Goal: Transaction & Acquisition: Book appointment/travel/reservation

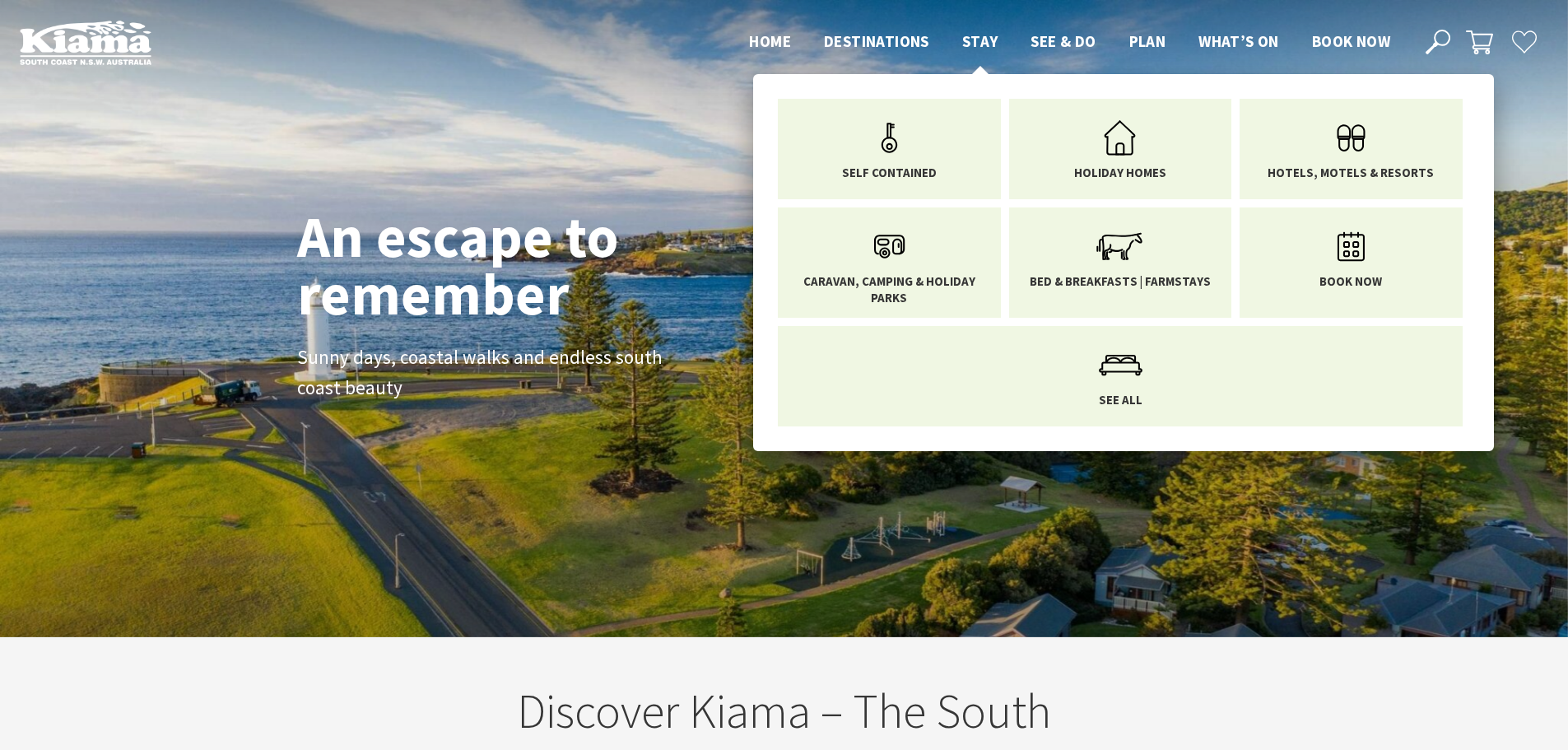
click at [990, 36] on span "Stay" at bounding box center [980, 41] width 36 height 20
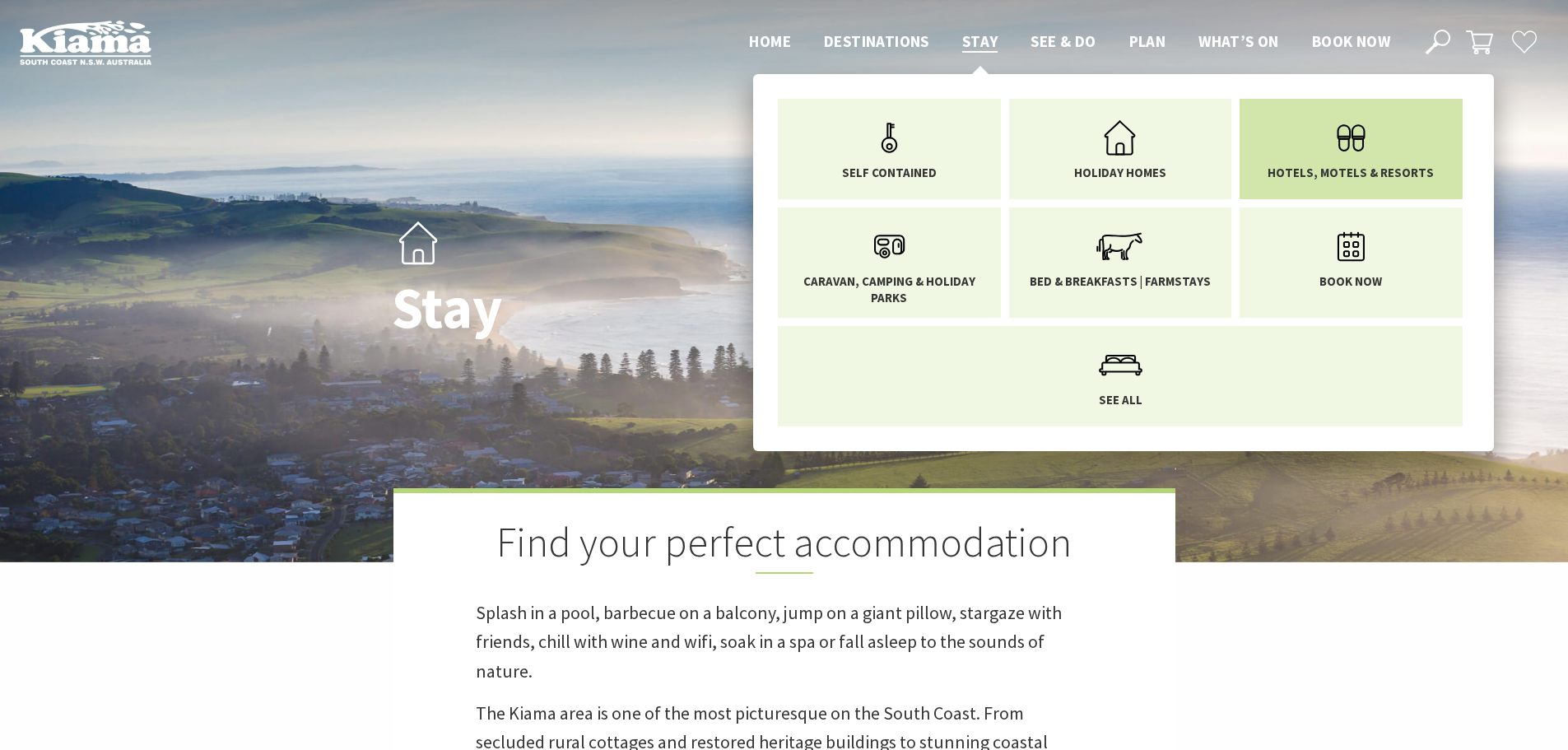
click at [1350, 140] on icon "Main Menu" at bounding box center [1350, 137] width 54 height 54
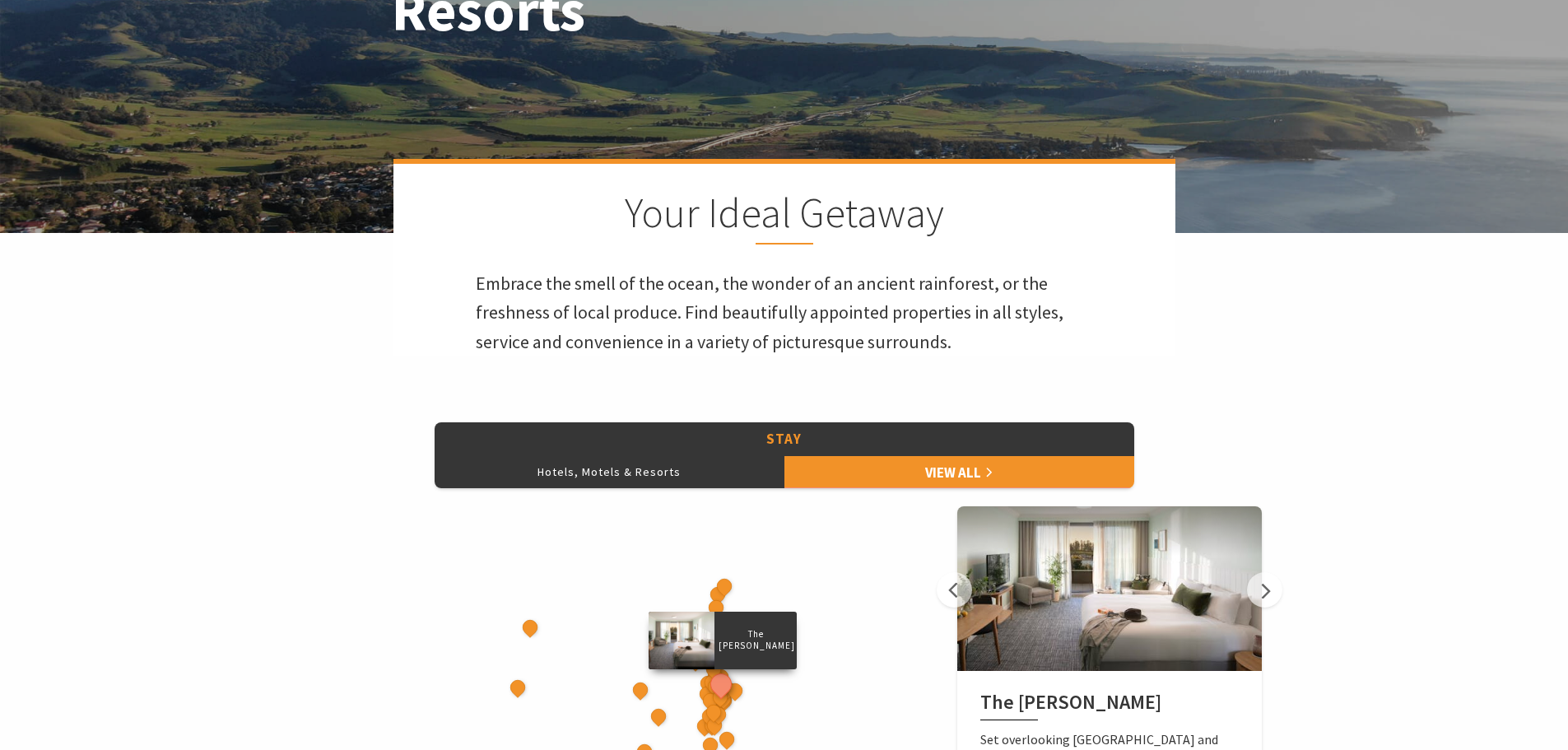
scroll to position [576, 0]
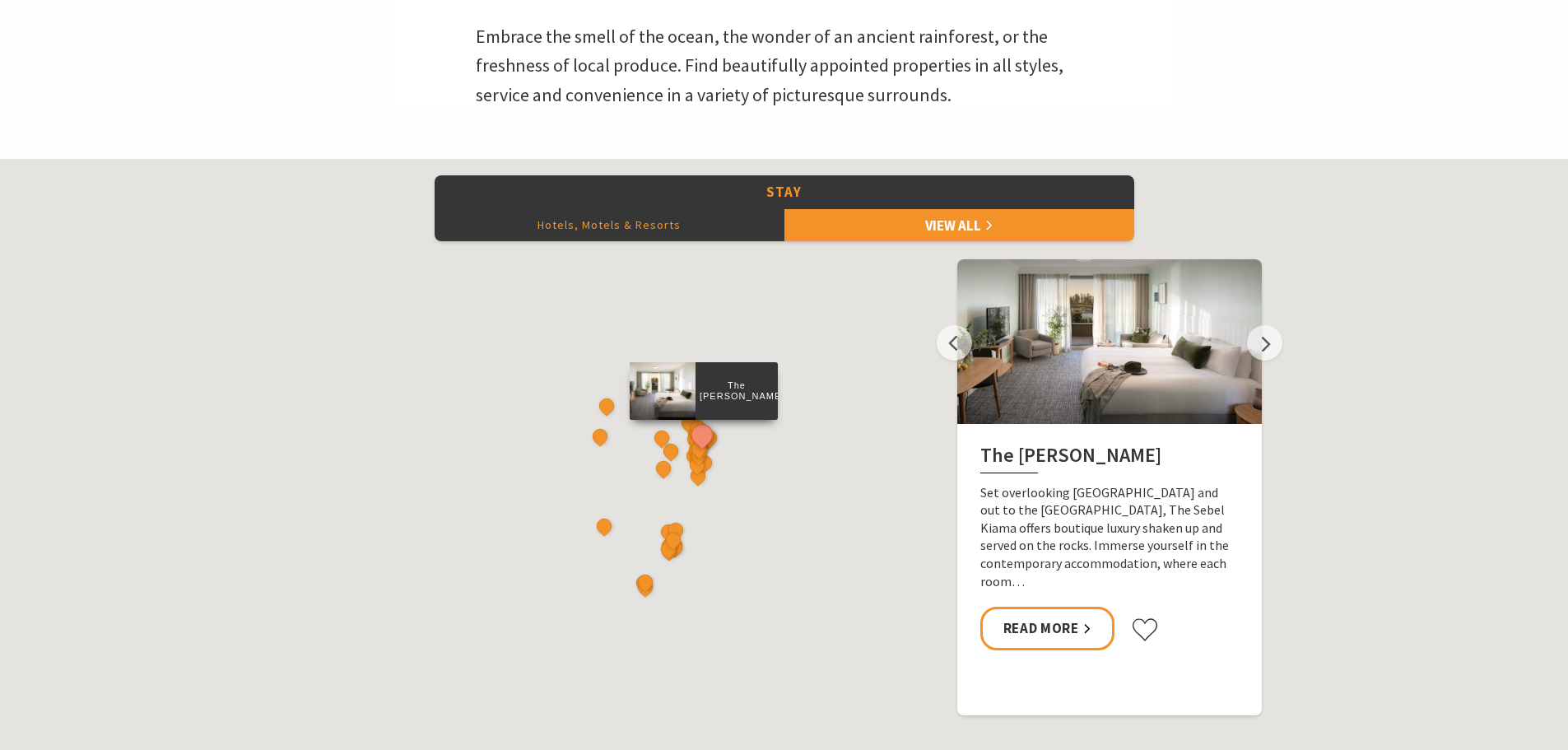
click at [670, 226] on button "Hotels, Motels & Resorts" at bounding box center [609, 224] width 350 height 33
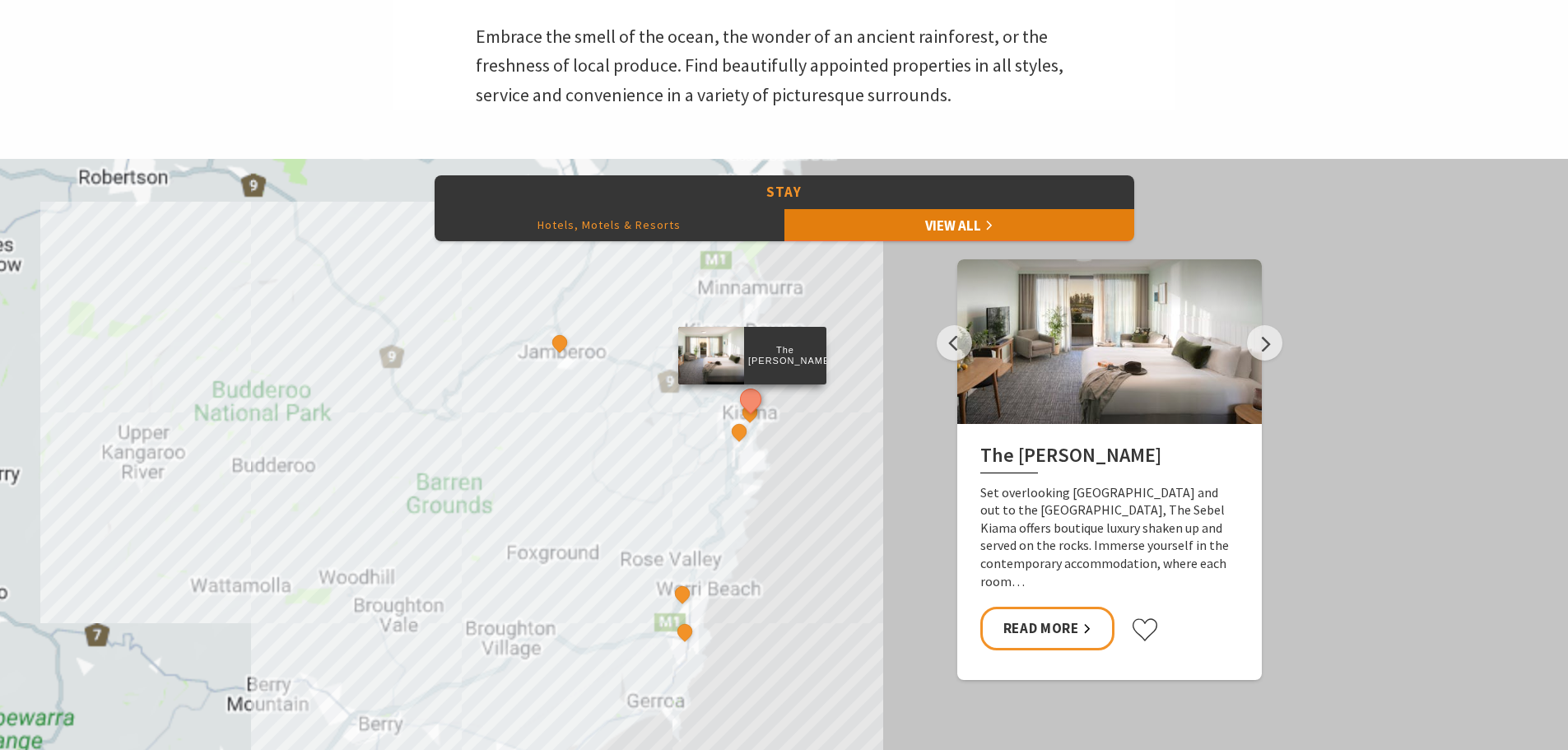
click at [936, 221] on link "View All" at bounding box center [959, 224] width 350 height 33
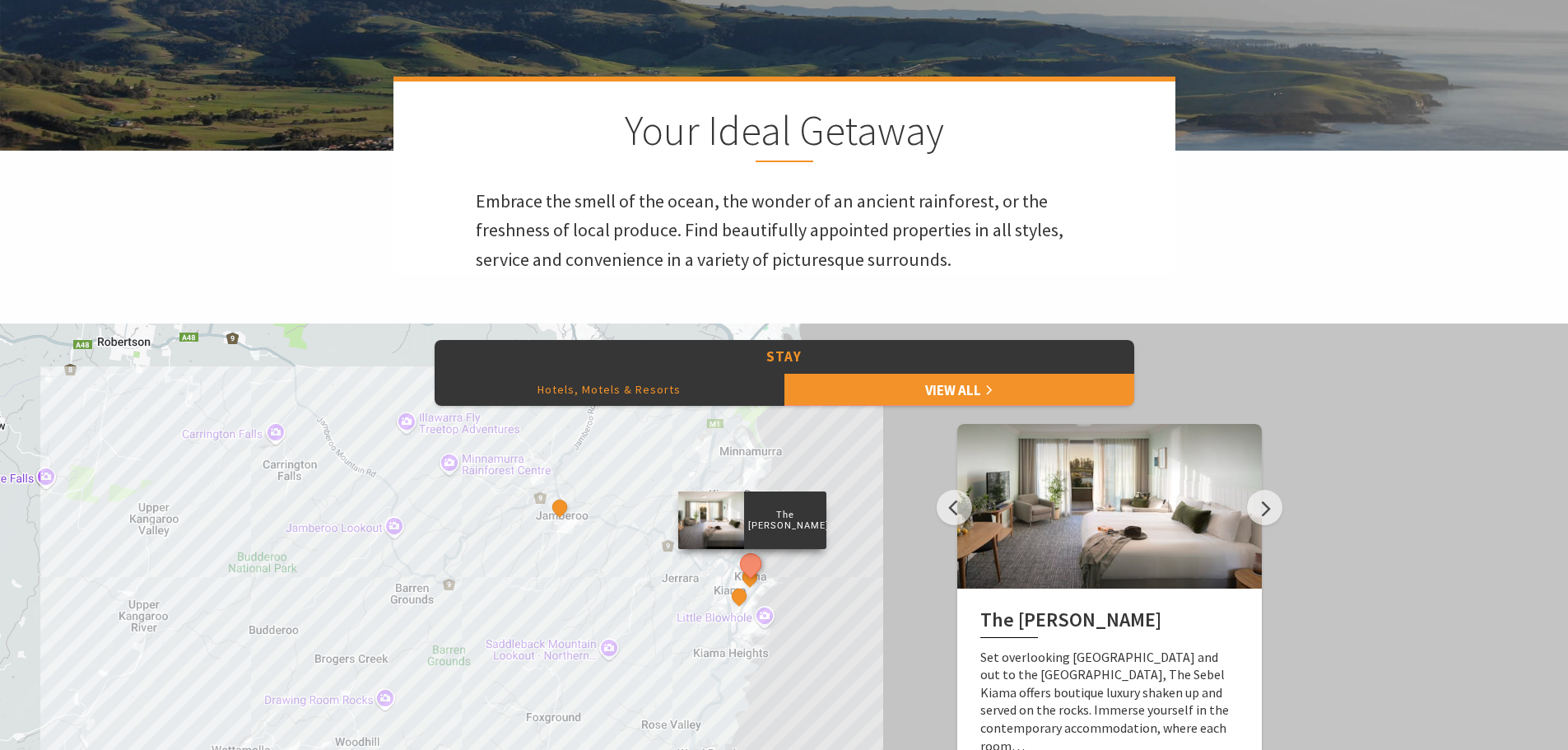
scroll to position [494, 0]
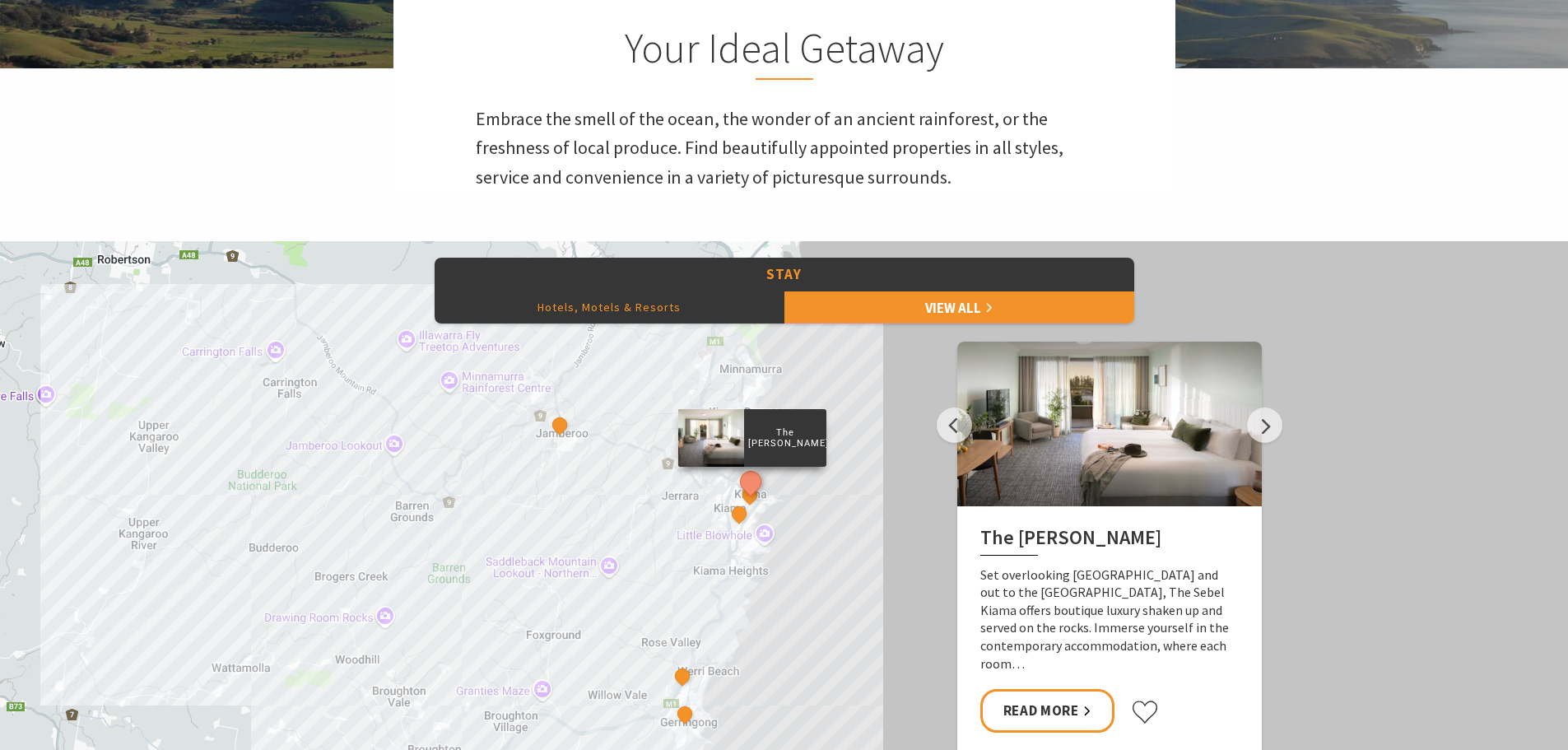
click at [716, 546] on div "The Sebel Kiama Kiama 617 Motel Park Ridge Retreat Mercure Gerringong Resort No…" at bounding box center [784, 538] width 1568 height 593
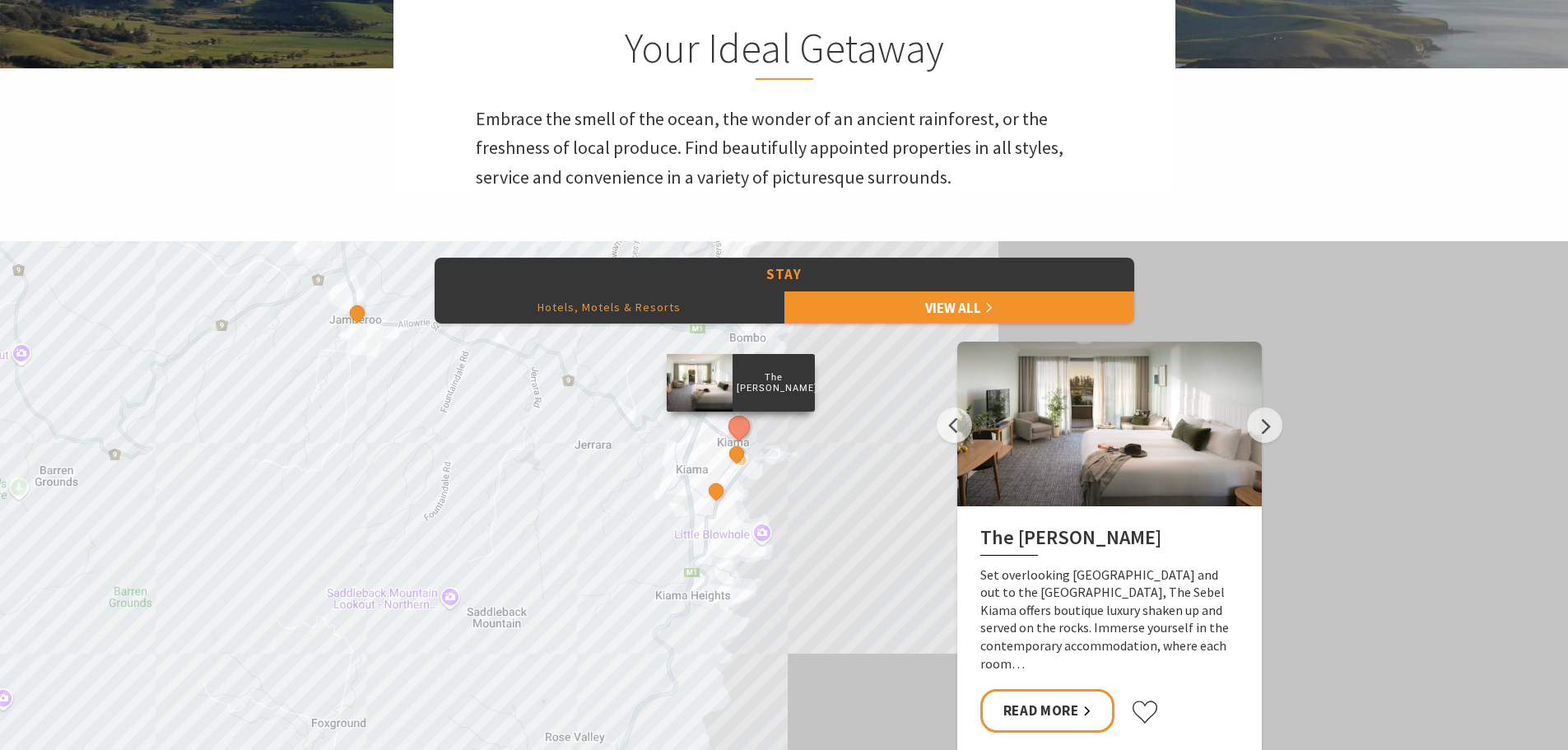
drag, startPoint x: 717, startPoint y: 536, endPoint x: 656, endPoint y: 536, distance: 61.0
click at [656, 536] on div "The Sebel Kiama Kiama 617 Motel Park Ridge Retreat Mercure Gerringong Resort No…" at bounding box center [784, 538] width 1568 height 593
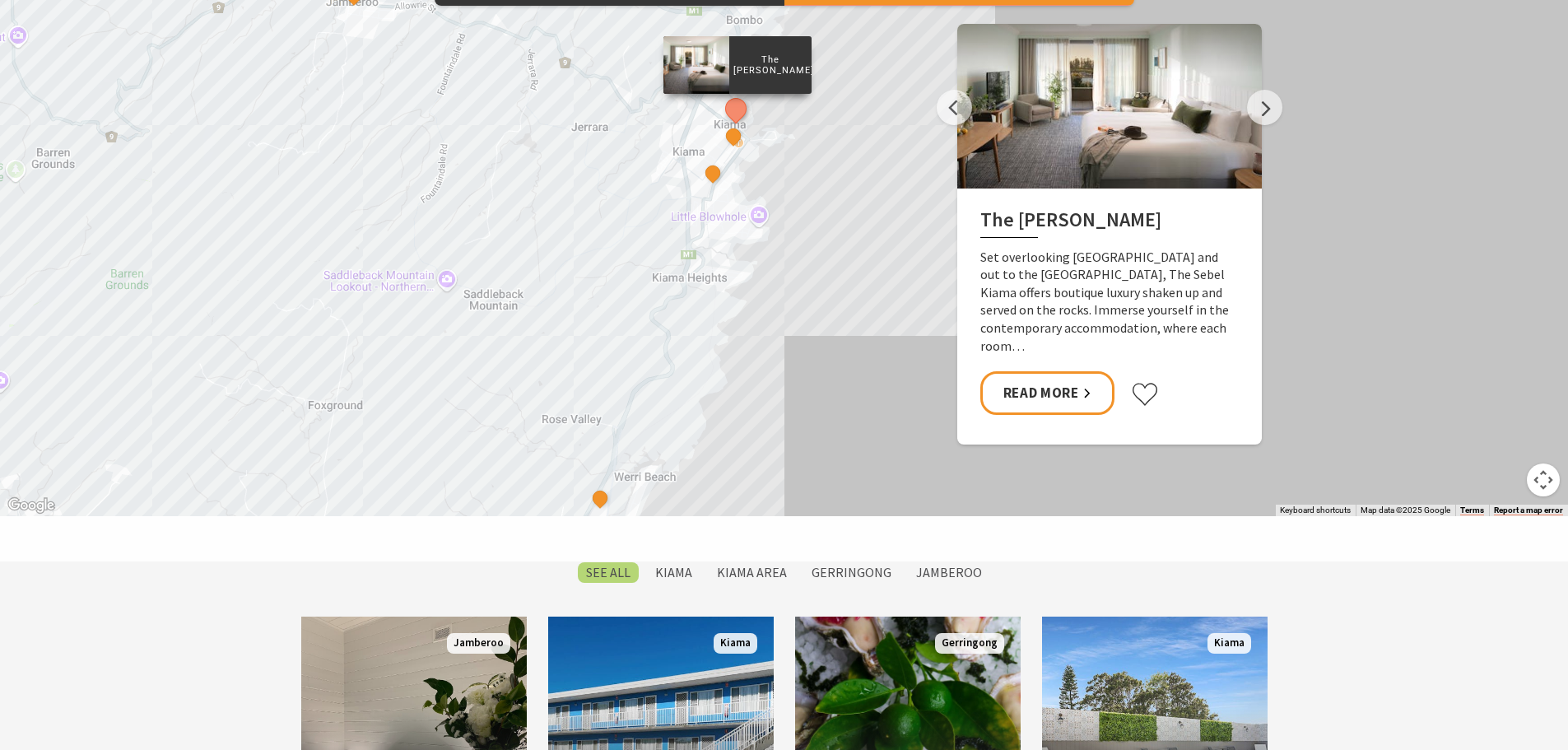
scroll to position [741, 0]
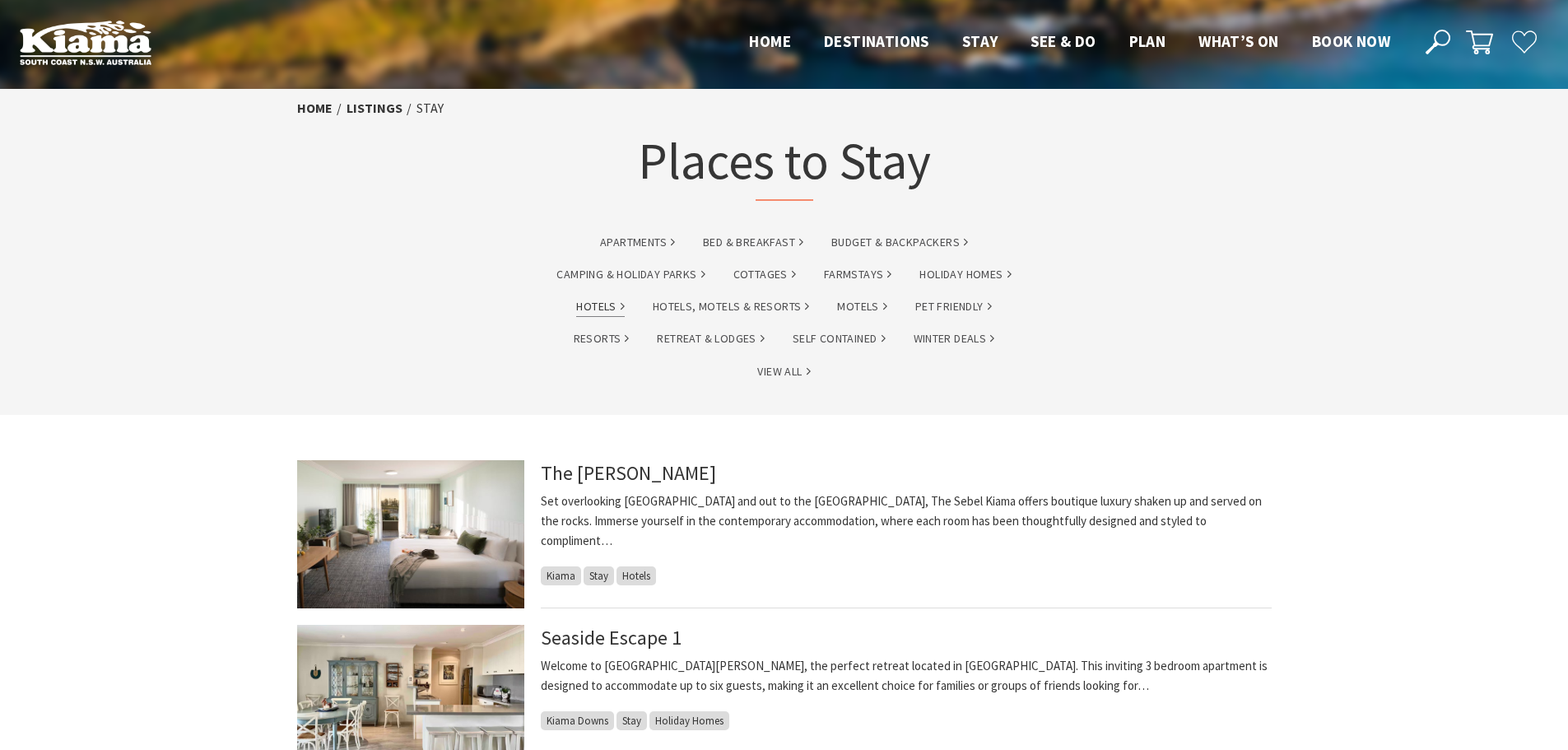
click at [605, 303] on link "Hotels" at bounding box center [599, 306] width 48 height 19
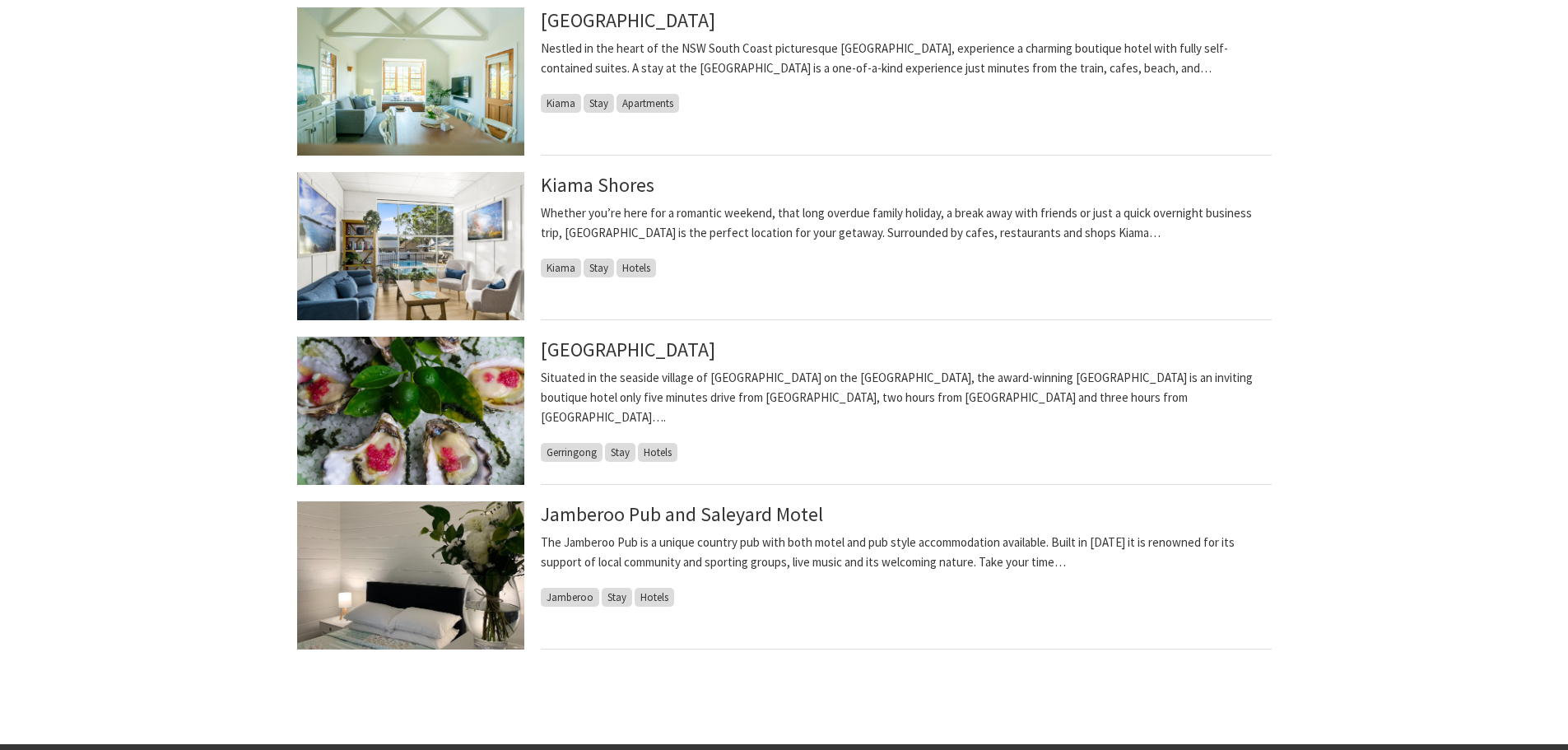
scroll to position [741, 0]
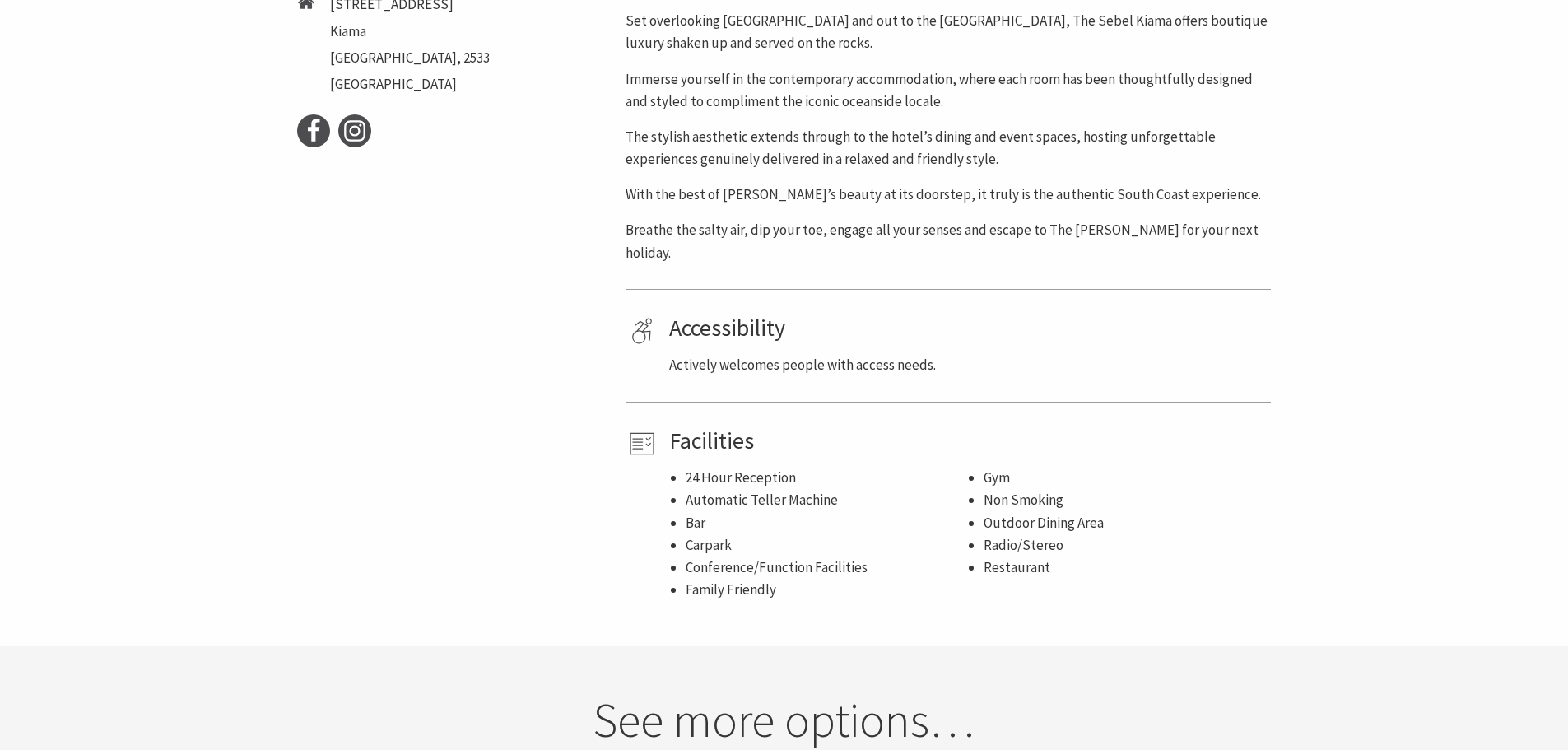
scroll to position [494, 0]
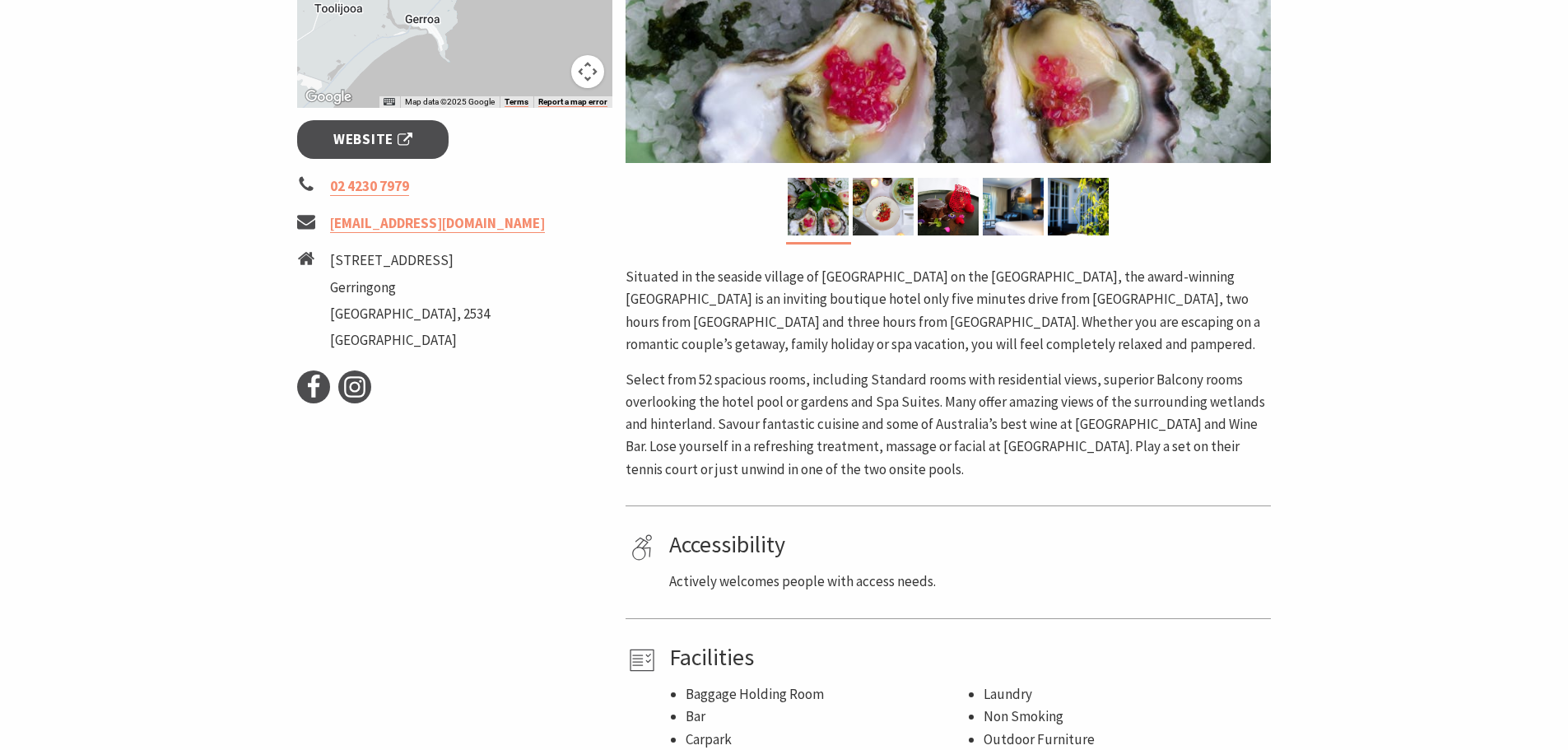
scroll to position [576, 0]
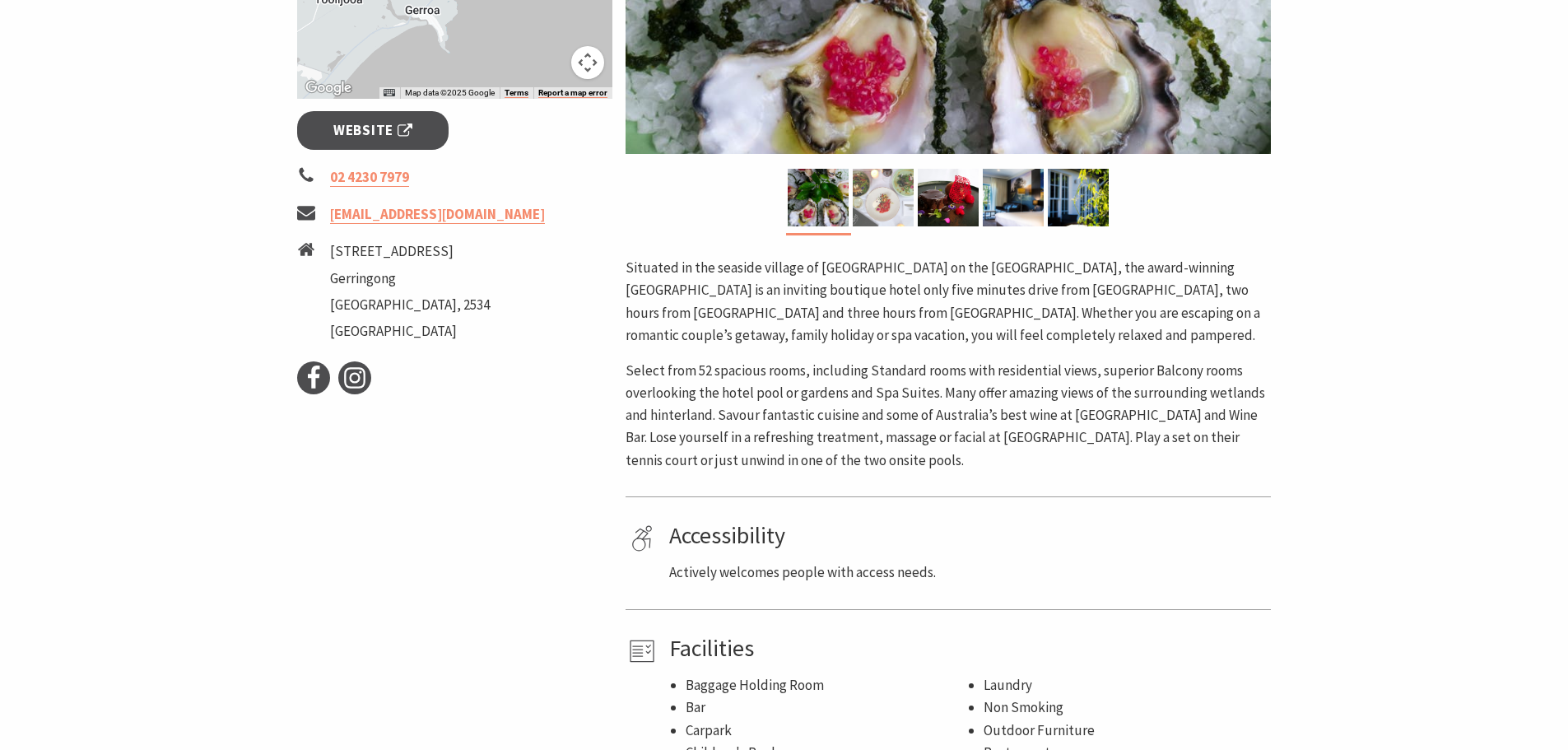
click at [898, 202] on img at bounding box center [883, 197] width 61 height 57
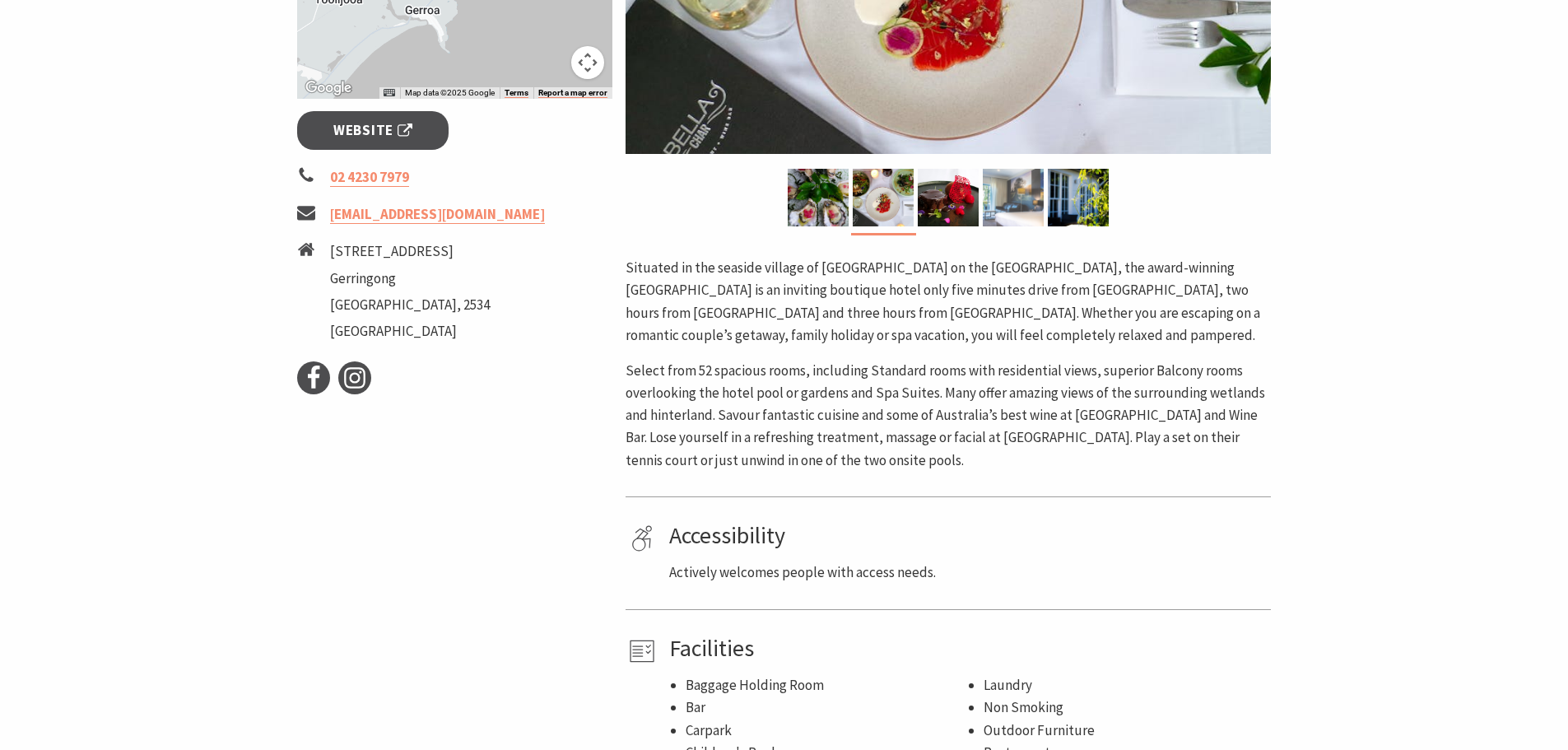
click at [981, 191] on div at bounding box center [1013, 197] width 65 height 57
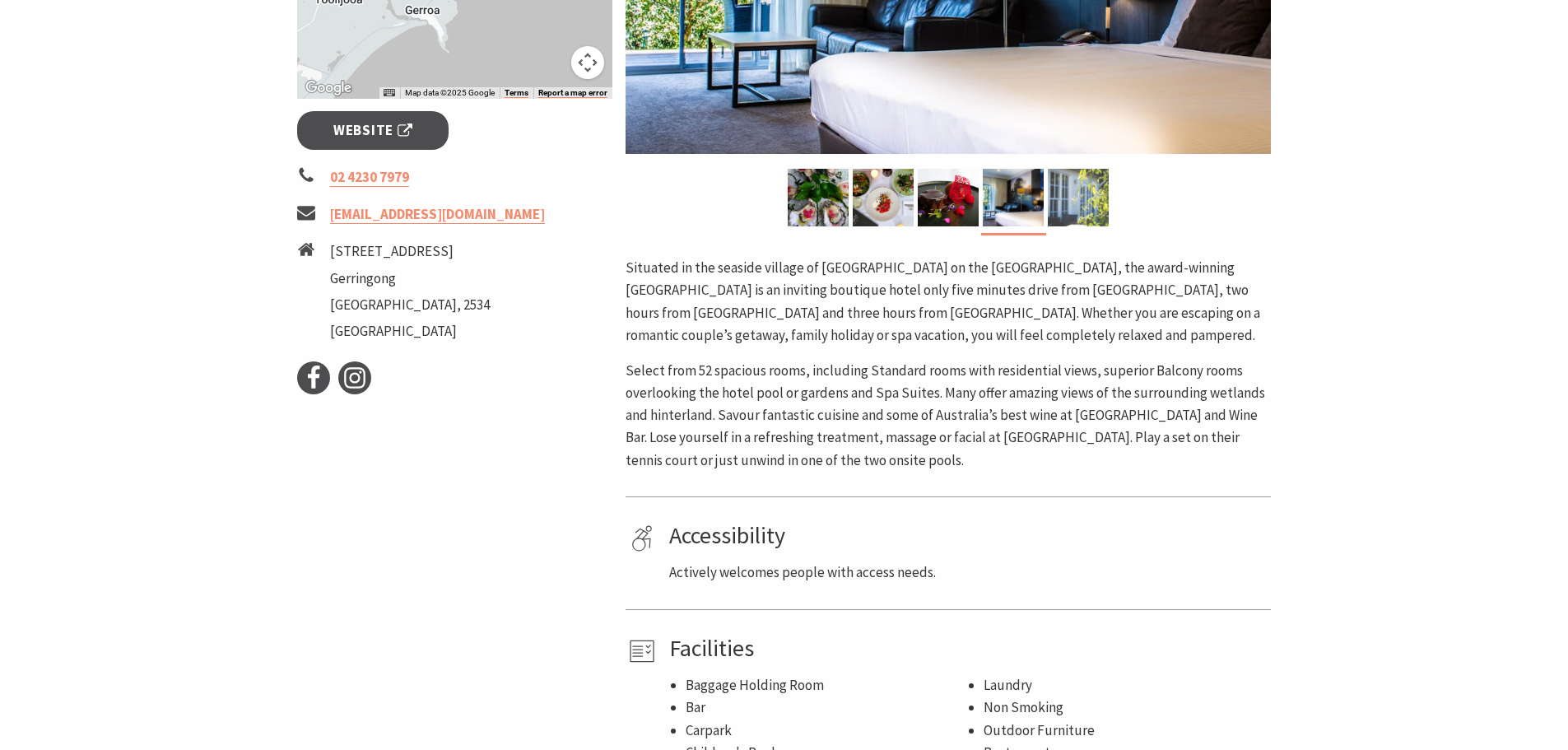
click at [1048, 192] on img at bounding box center [1078, 197] width 61 height 57
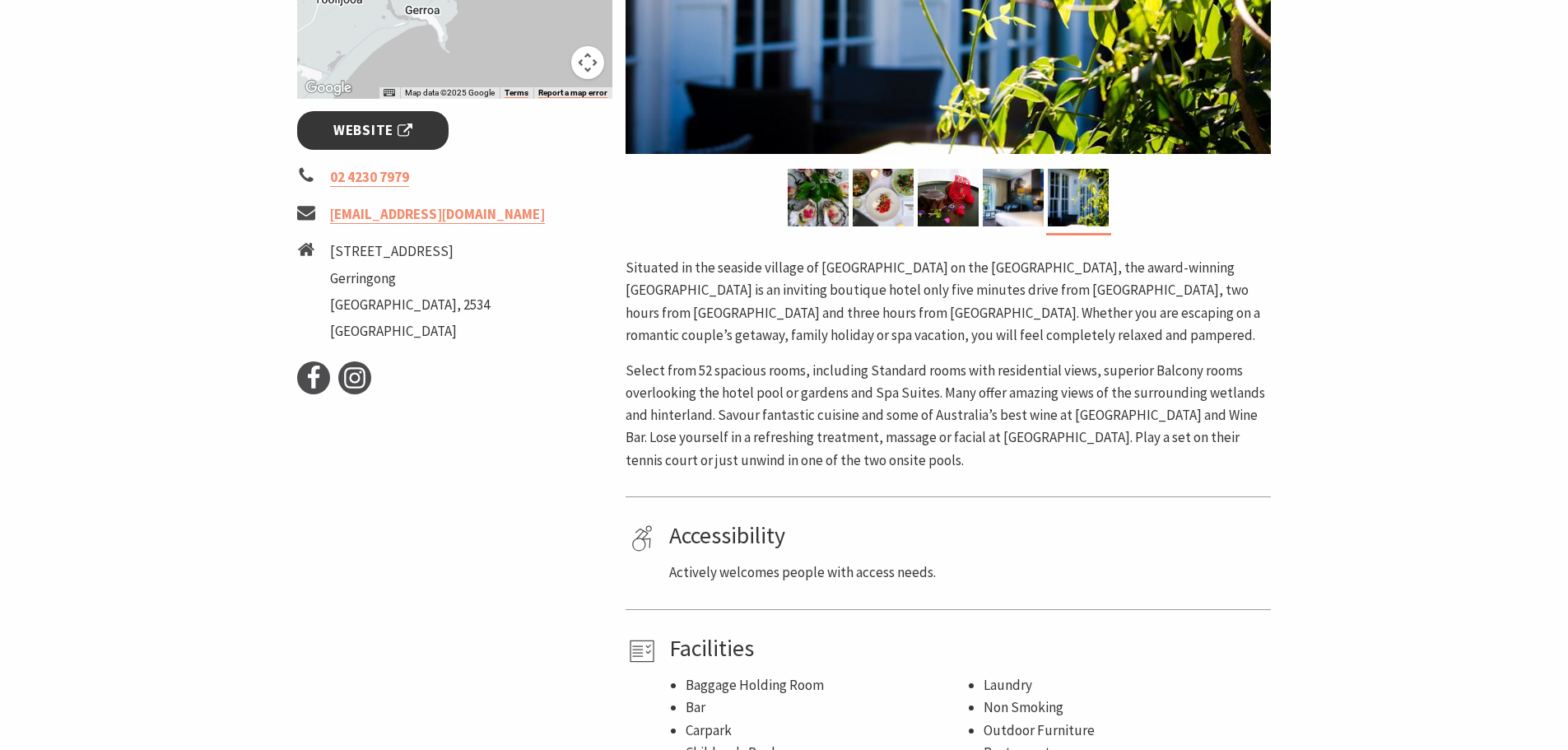
click at [364, 136] on span "Website" at bounding box center [372, 130] width 79 height 22
